Goal: Task Accomplishment & Management: Manage account settings

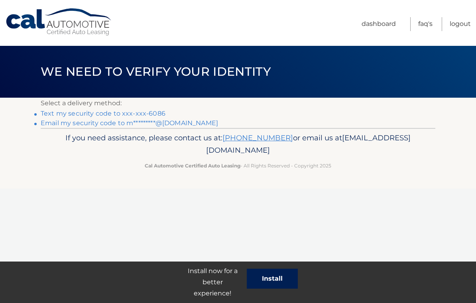
click at [282, 278] on button "Install" at bounding box center [272, 278] width 51 height 20
click at [127, 113] on link "Text my security code to xxx-xxx-6086" at bounding box center [103, 114] width 125 height 8
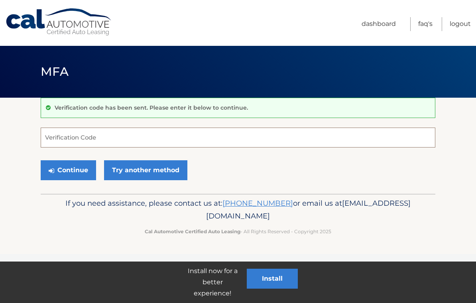
click at [123, 134] on input "Verification Code" at bounding box center [238, 137] width 394 height 20
type input "290663"
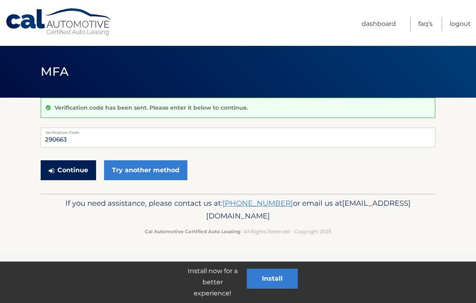
click at [80, 170] on button "Continue" at bounding box center [68, 170] width 55 height 20
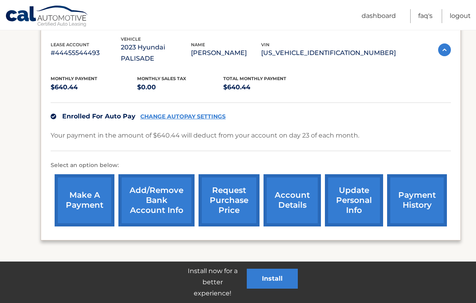
scroll to position [147, 0]
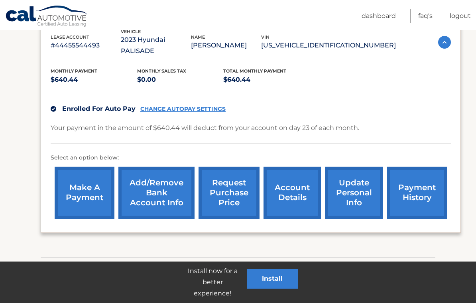
click at [291, 195] on link "account details" at bounding box center [291, 192] width 57 height 52
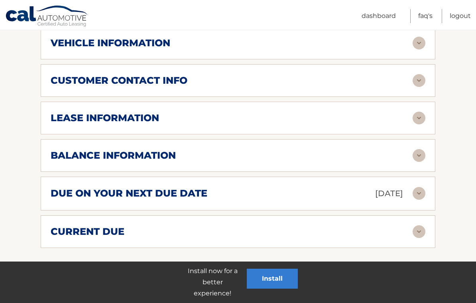
scroll to position [370, 0]
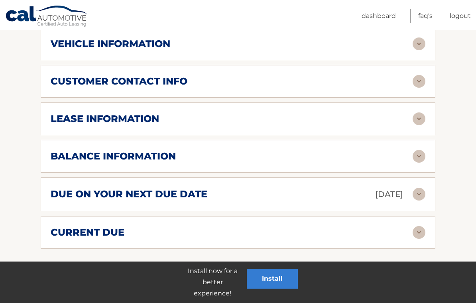
click at [418, 125] on img at bounding box center [418, 118] width 13 height 13
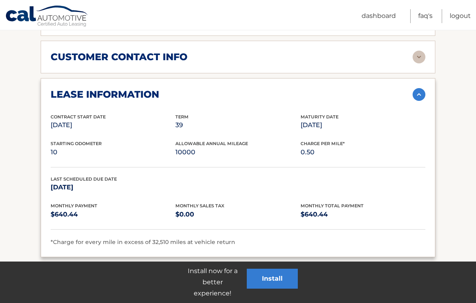
scroll to position [397, 0]
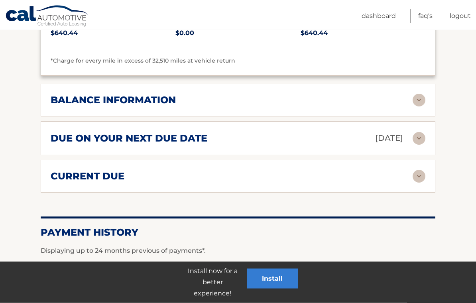
click at [414, 107] on img at bounding box center [418, 100] width 13 height 13
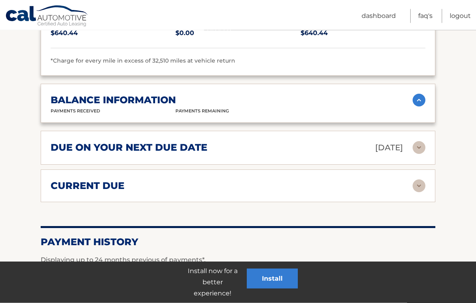
scroll to position [576, 0]
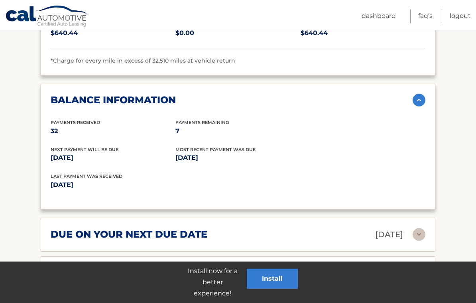
click at [423, 105] on img at bounding box center [418, 100] width 13 height 13
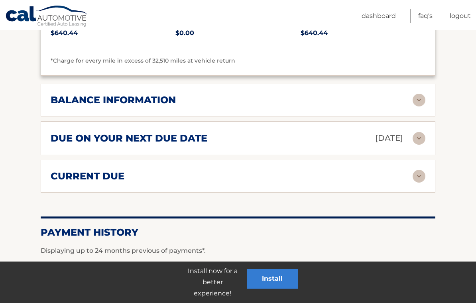
click at [416, 182] on img at bounding box center [418, 176] width 13 height 13
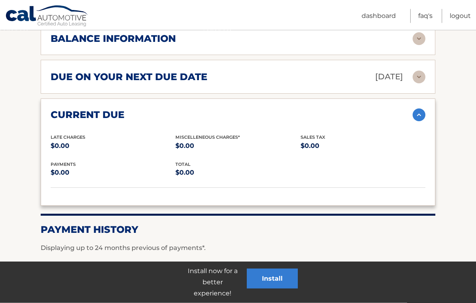
scroll to position [637, 0]
click at [419, 121] on img at bounding box center [418, 114] width 13 height 13
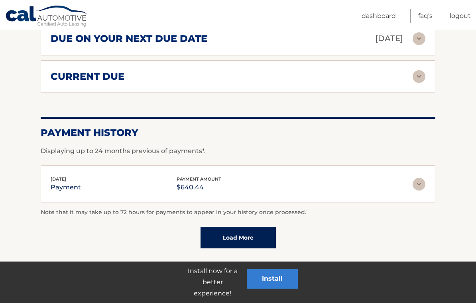
click at [241, 244] on link "Load More" at bounding box center [237, 238] width 75 height 22
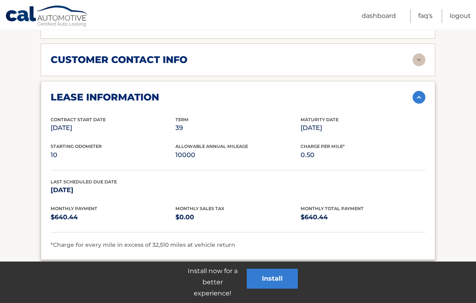
scroll to position [392, 0]
click at [423, 104] on img at bounding box center [418, 97] width 13 height 13
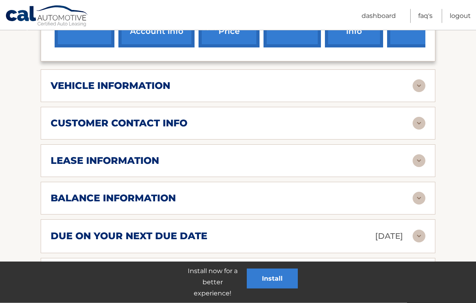
click at [416, 91] on img at bounding box center [418, 86] width 13 height 13
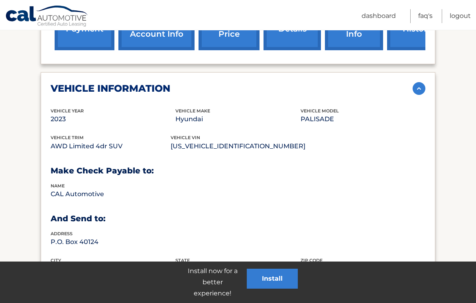
scroll to position [325, 0]
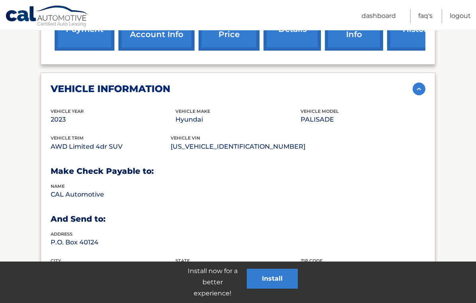
click at [423, 95] on img at bounding box center [418, 88] width 13 height 13
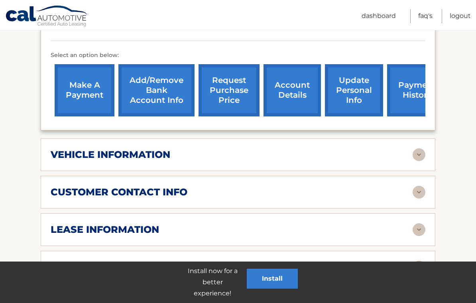
scroll to position [259, 0]
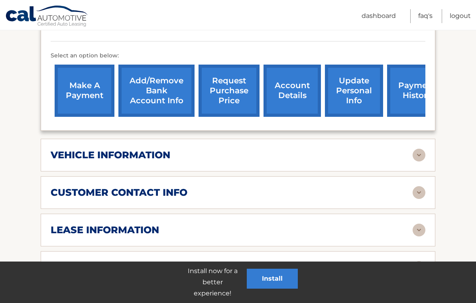
click at [247, 100] on link "request purchase price" at bounding box center [228, 91] width 61 height 52
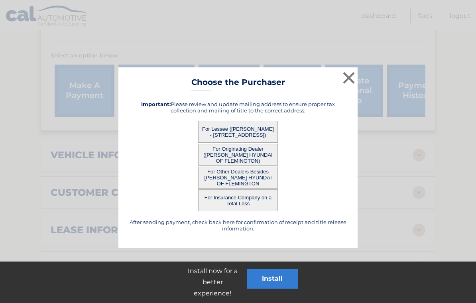
click at [254, 132] on button "For Lessee ([PERSON_NAME] - [STREET_ADDRESS])" at bounding box center [238, 132] width 80 height 22
click at [229, 126] on button "For Lessee ([PERSON_NAME] - [STREET_ADDRESS])" at bounding box center [238, 132] width 80 height 22
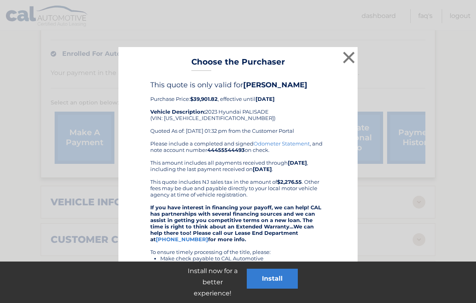
scroll to position [210, 0]
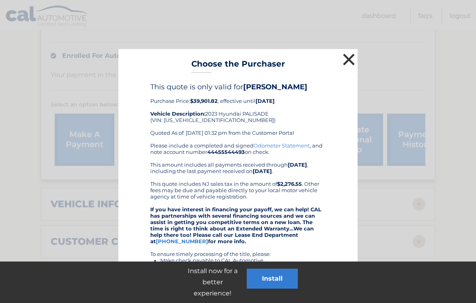
click at [349, 63] on button "×" at bounding box center [349, 59] width 16 height 16
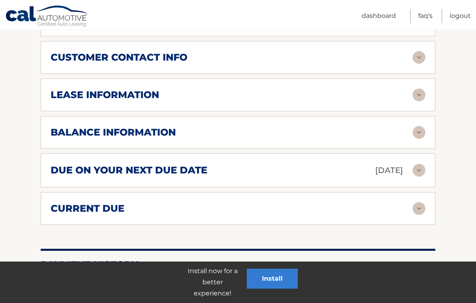
scroll to position [425, 0]
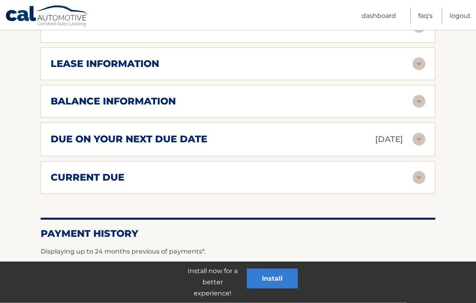
click at [413, 70] on img at bounding box center [418, 64] width 13 height 13
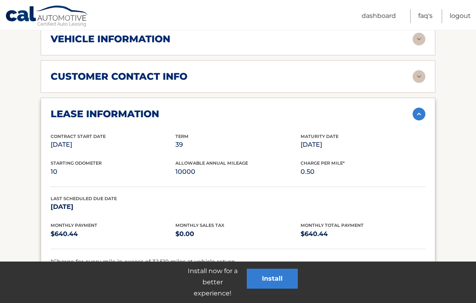
scroll to position [375, 0]
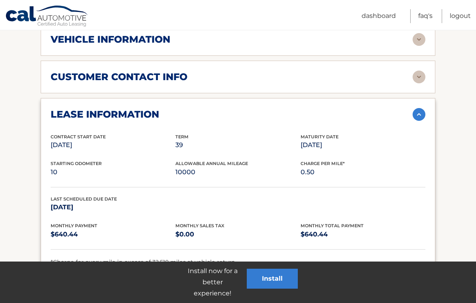
click at [413, 83] on img at bounding box center [418, 77] width 13 height 13
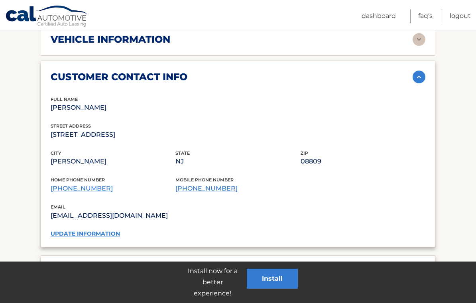
click at [419, 83] on img at bounding box center [418, 77] width 13 height 13
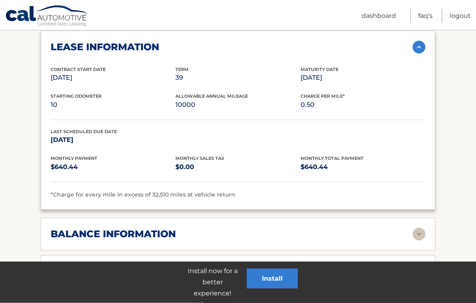
scroll to position [443, 0]
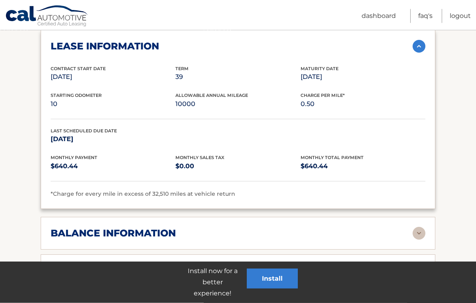
click at [421, 53] on img at bounding box center [418, 46] width 13 height 13
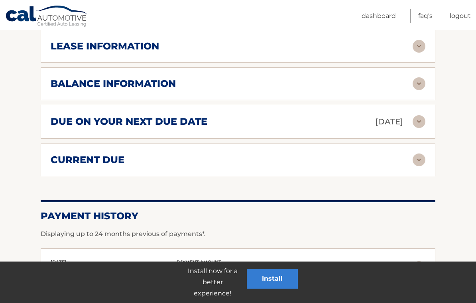
click at [424, 90] on img at bounding box center [418, 83] width 13 height 13
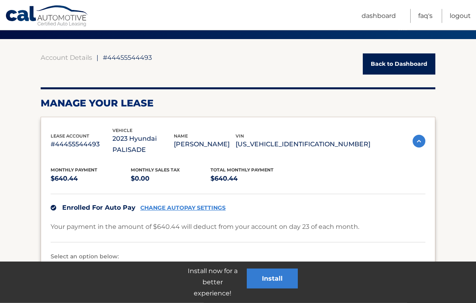
scroll to position [47, 0]
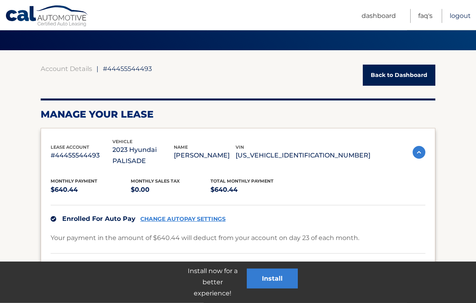
click at [463, 16] on link "Logout" at bounding box center [459, 16] width 21 height 14
